Goal: Check status

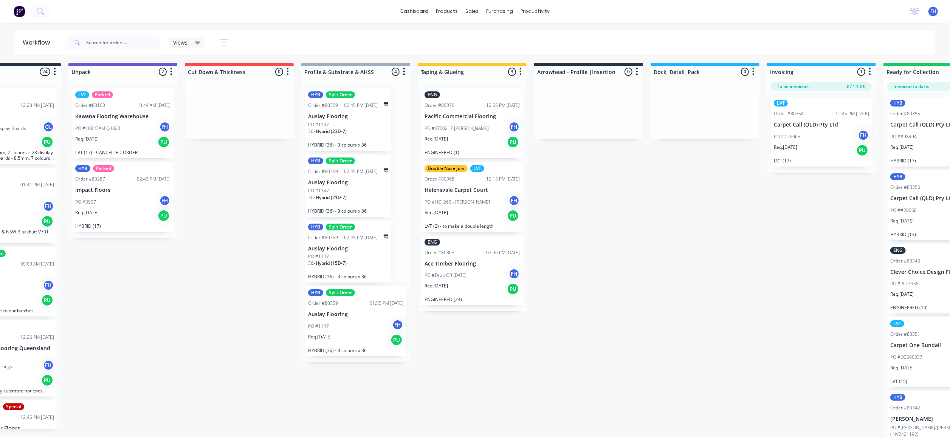
scroll to position [13, 67]
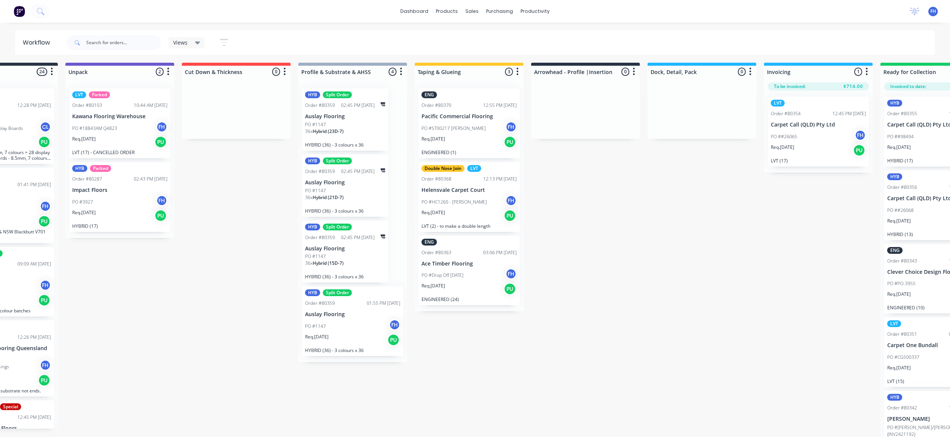
click at [84, 40] on span at bounding box center [77, 42] width 20 height 15
click at [76, 44] on icon at bounding box center [76, 42] width 4 height 4
click at [73, 39] on span at bounding box center [77, 42] width 20 height 15
click at [91, 41] on input "text" at bounding box center [123, 42] width 75 height 15
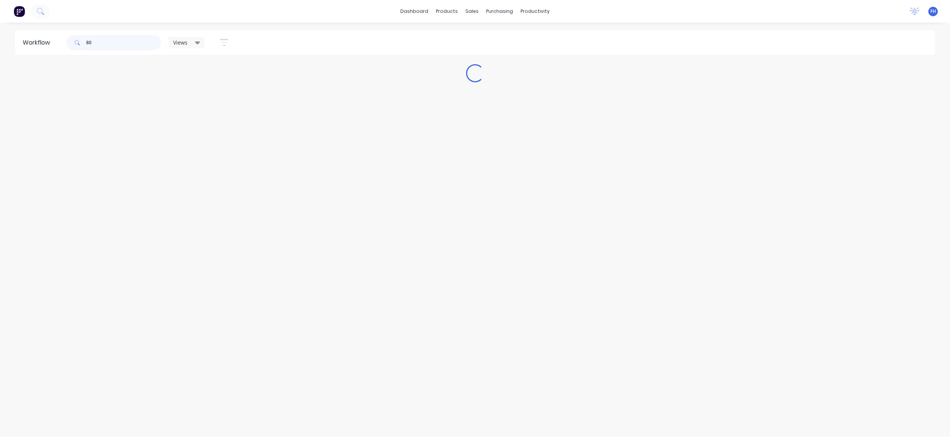
scroll to position [0, 0]
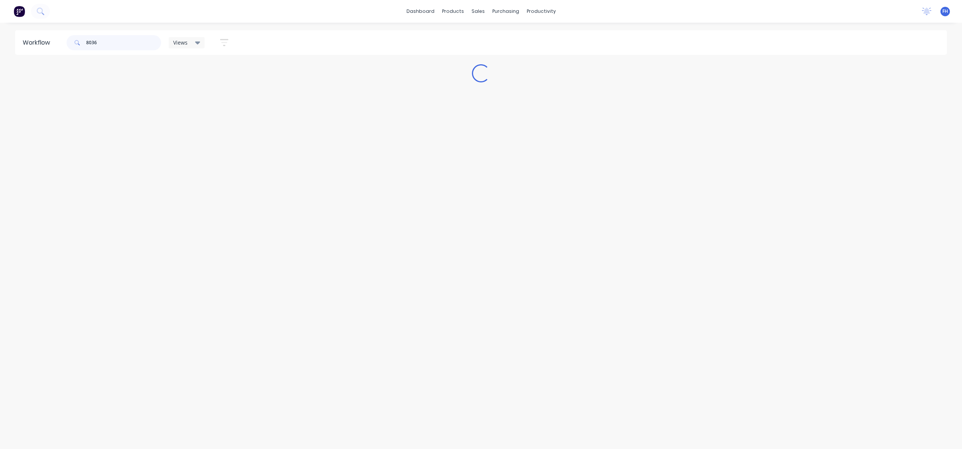
type input "80369"
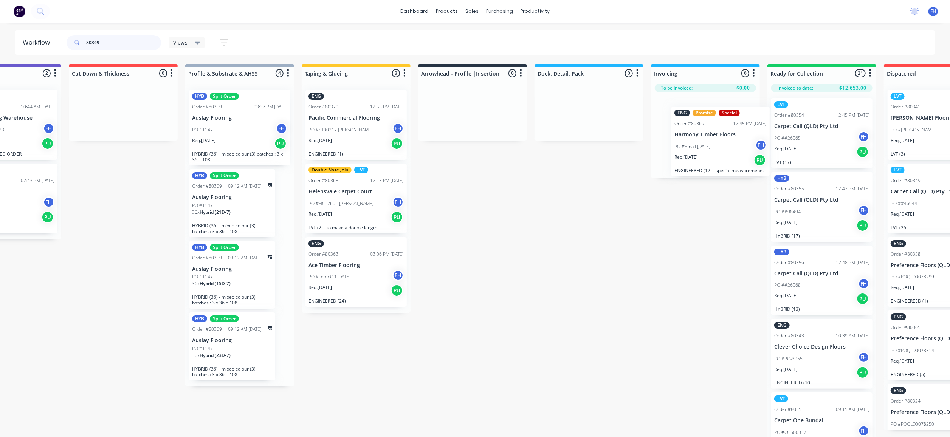
scroll to position [0, 183]
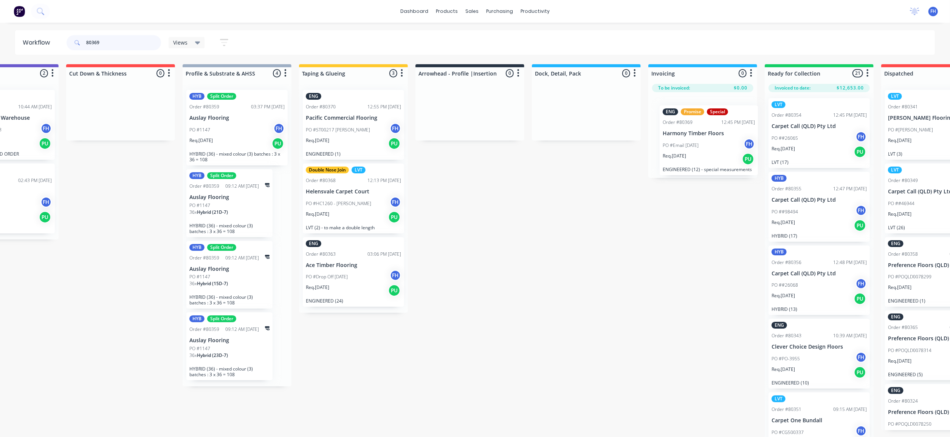
drag, startPoint x: 61, startPoint y: 292, endPoint x: 688, endPoint y: 144, distance: 643.9
click at [699, 149] on div "Submitted 24 Summaries Total order value Invoiced to date To be invoiced Specia…" at bounding box center [496, 251] width 1370 height 375
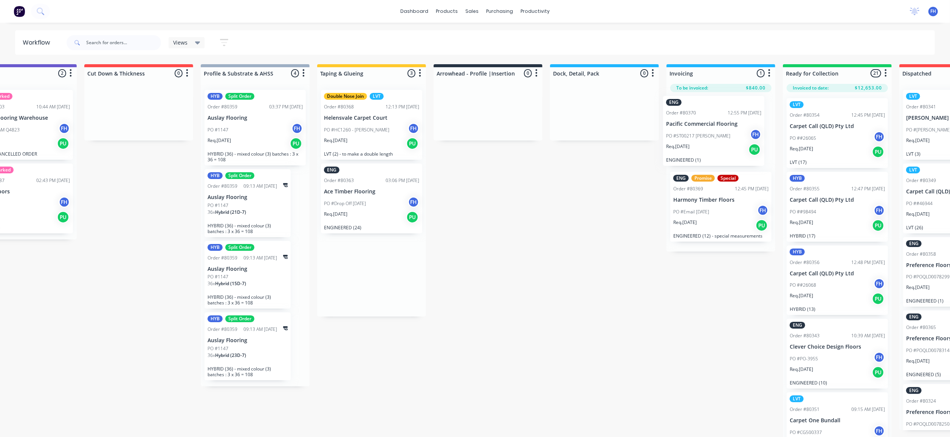
scroll to position [0, 170]
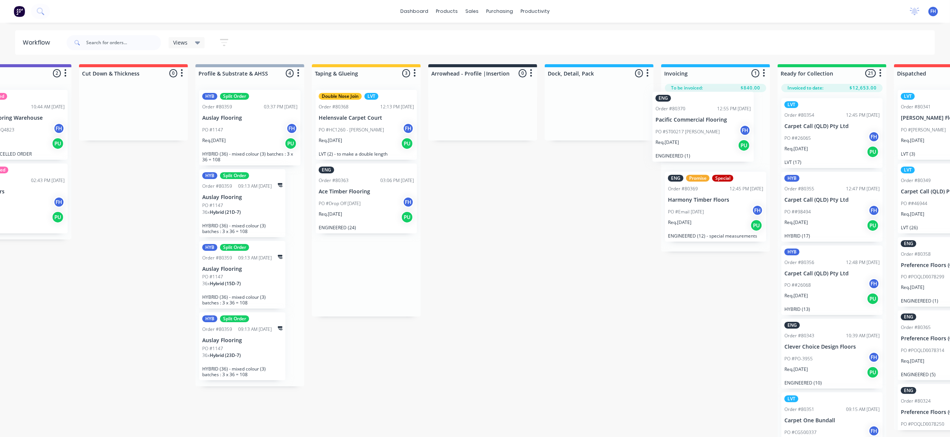
drag, startPoint x: 513, startPoint y: 136, endPoint x: 670, endPoint y: 135, distance: 156.5
click at [680, 141] on div "Submitted 23 Summaries Total order value Invoiced to date To be invoiced Specia…" at bounding box center [509, 251] width 1370 height 375
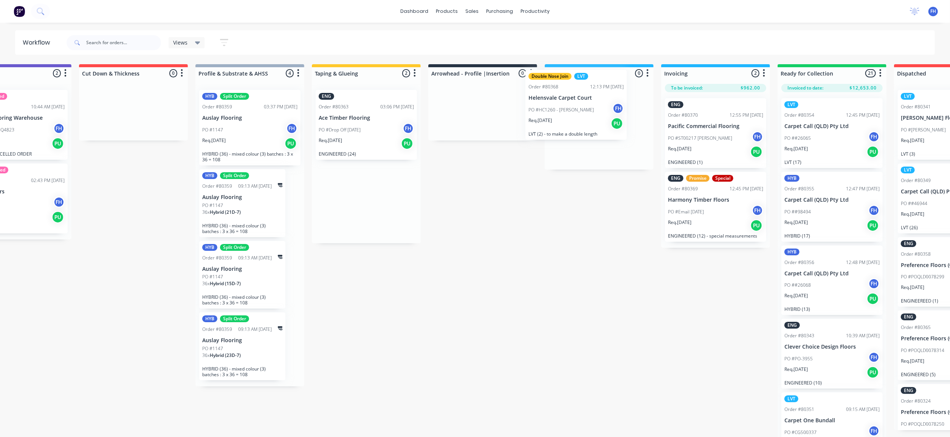
drag, startPoint x: 364, startPoint y: 134, endPoint x: 567, endPoint y: 109, distance: 204.9
click at [567, 109] on div "Submitted 23 Summaries Total order value Invoiced to date To be invoiced Specia…" at bounding box center [509, 251] width 1370 height 375
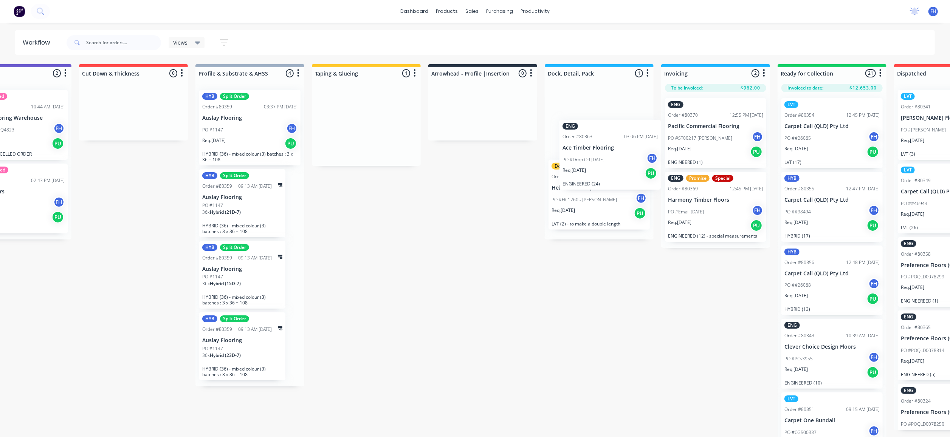
drag, startPoint x: 365, startPoint y: 136, endPoint x: 603, endPoint y: 162, distance: 239.2
click at [609, 166] on div "Submitted 23 Summaries Total order value Invoiced to date To be invoiced Specia…" at bounding box center [509, 251] width 1370 height 375
